Goal: Check status: Check status

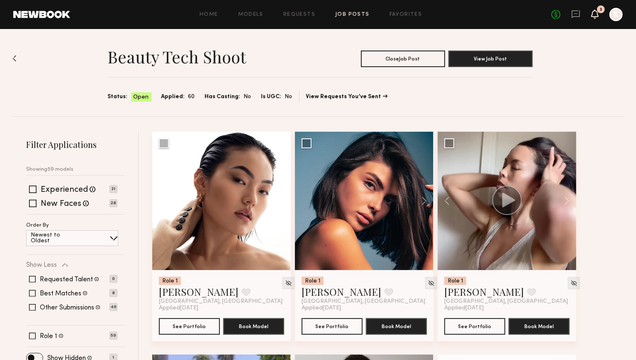
click at [594, 17] on icon at bounding box center [595, 14] width 7 height 6
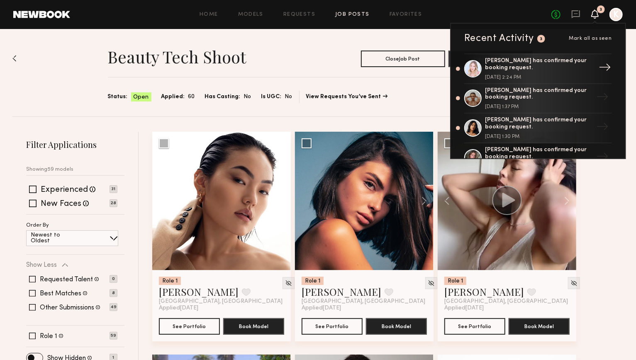
click at [543, 67] on div "Natalie C. has confirmed your booking request." at bounding box center [539, 65] width 108 height 14
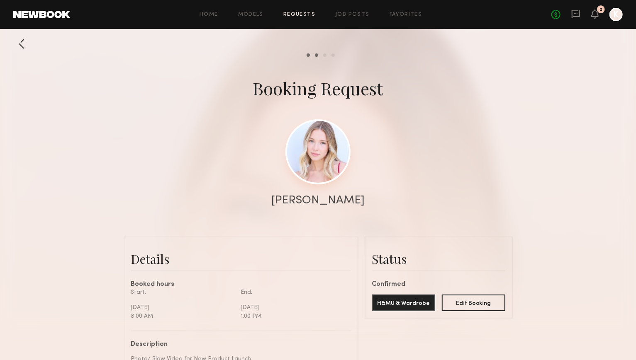
click at [324, 135] on link at bounding box center [317, 151] width 65 height 65
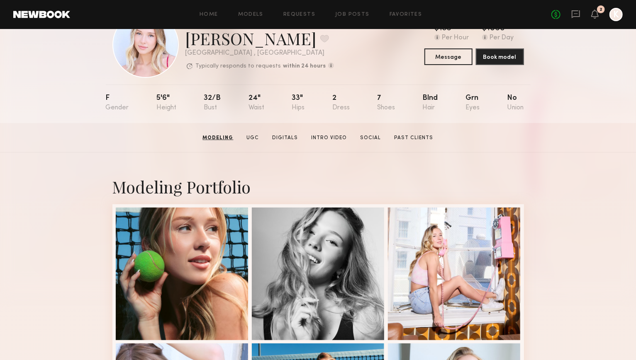
scroll to position [40, 0]
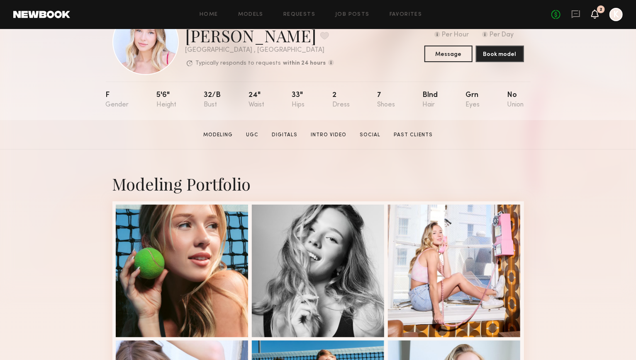
click at [595, 12] on icon at bounding box center [595, 14] width 7 height 6
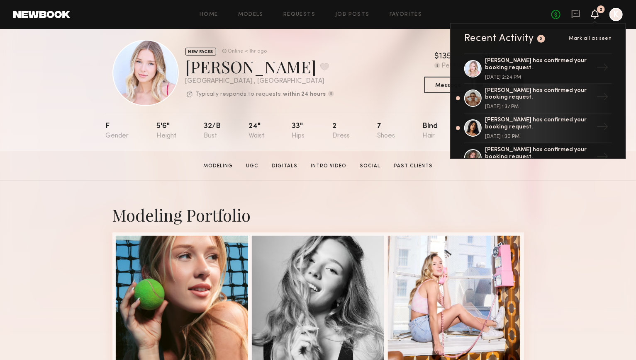
scroll to position [0, 0]
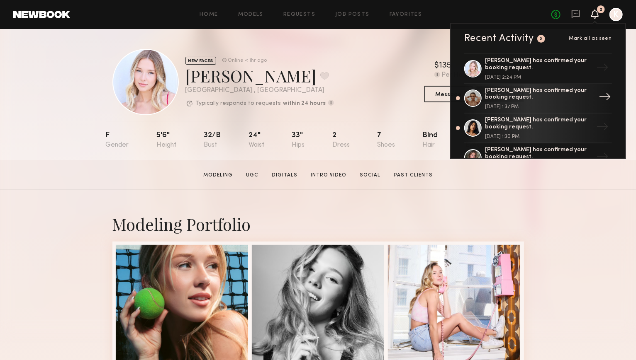
click at [523, 94] on div "Sasha S. has confirmed your booking request." at bounding box center [539, 95] width 108 height 14
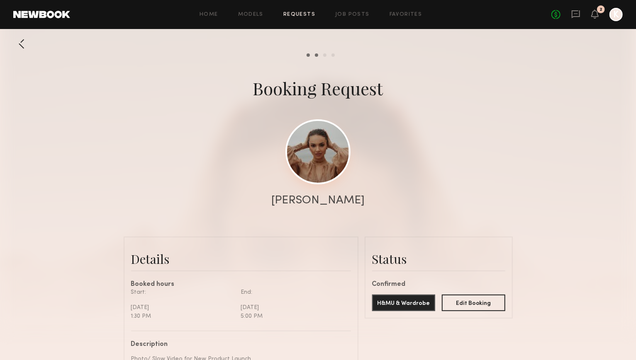
click at [323, 132] on link at bounding box center [317, 151] width 65 height 65
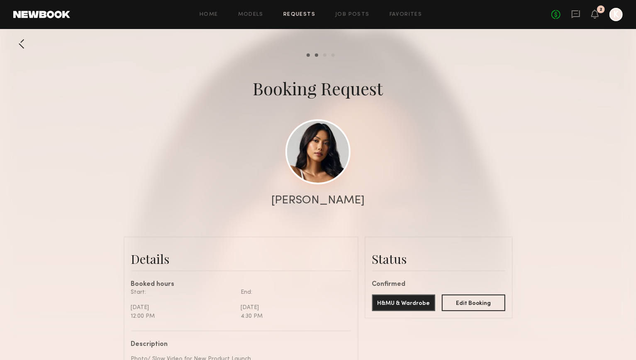
scroll to position [662, 0]
click at [316, 149] on link at bounding box center [317, 151] width 65 height 65
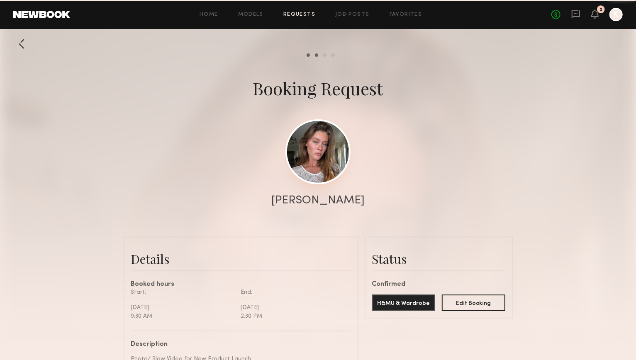
click at [310, 130] on link at bounding box center [317, 151] width 65 height 65
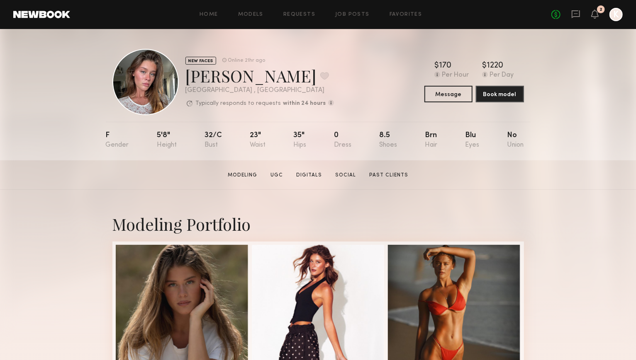
scroll to position [27, 0]
